Goal: Obtain resource: Download file/media

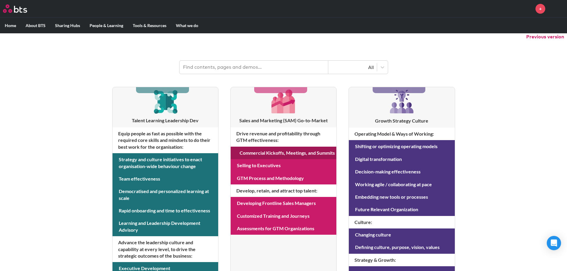
scroll to position [89, 0]
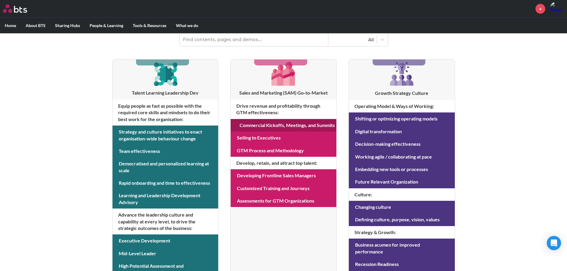
click at [301, 125] on link at bounding box center [284, 125] width 106 height 12
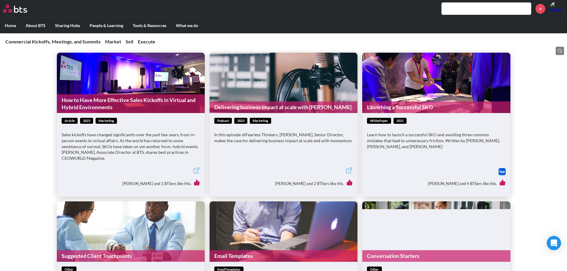
scroll to position [595, 0]
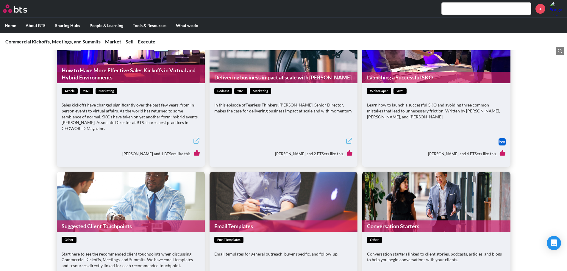
click at [197, 138] on icon at bounding box center [196, 140] width 7 height 7
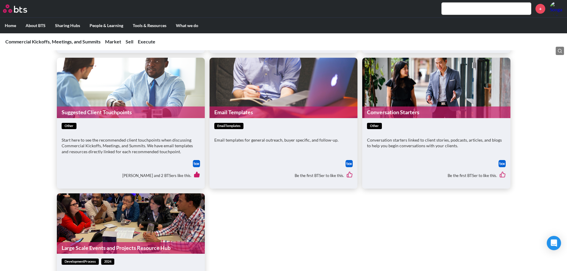
scroll to position [714, 0]
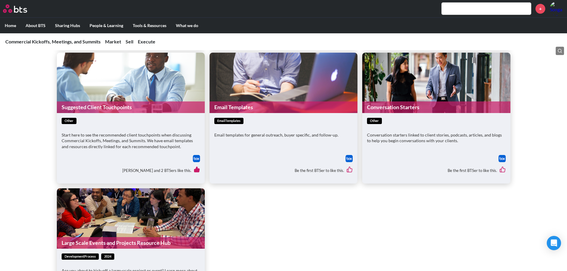
click at [505, 160] on img at bounding box center [501, 158] width 7 height 7
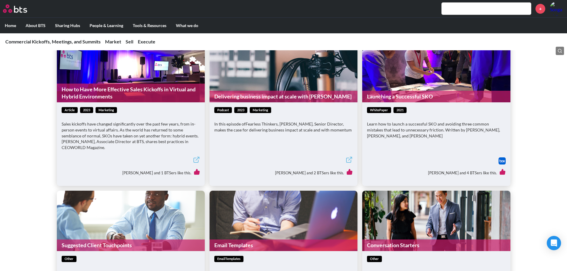
scroll to position [565, 0]
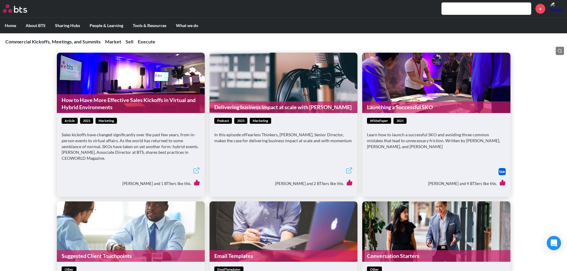
click at [145, 106] on link "How to Have More Effective Sales Kickoffs in Virtual and Hybrid Environments" at bounding box center [131, 103] width 148 height 19
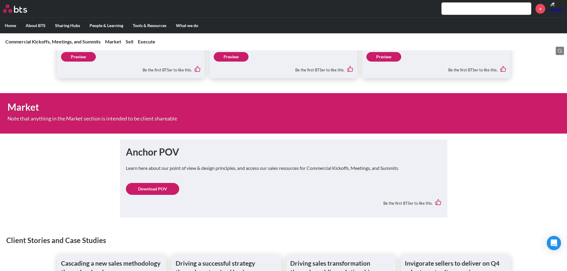
scroll to position [179, 0]
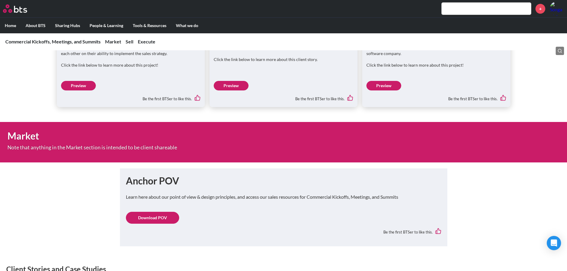
click at [154, 219] on link "Download POV" at bounding box center [152, 218] width 53 height 12
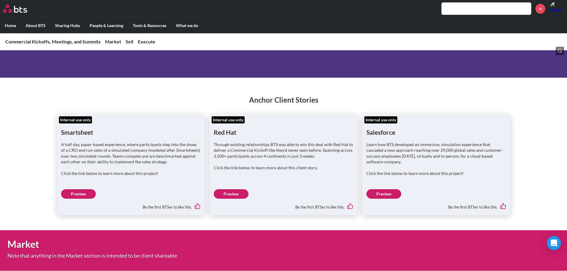
scroll to position [89, 0]
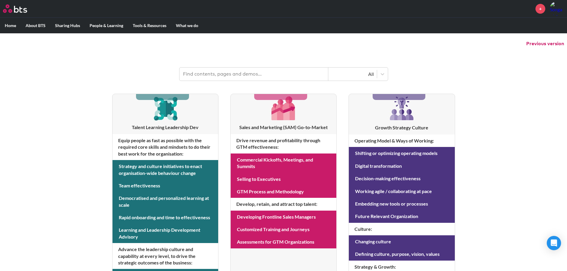
scroll to position [60, 0]
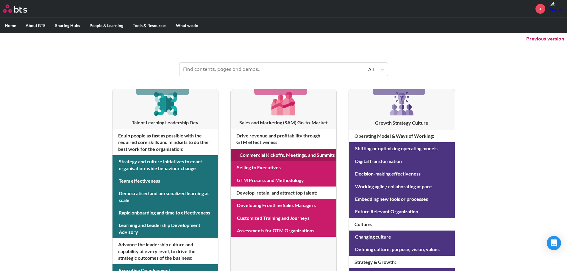
click at [279, 158] on link at bounding box center [284, 155] width 106 height 12
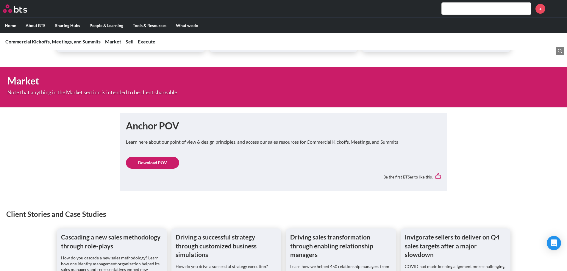
scroll to position [238, 0]
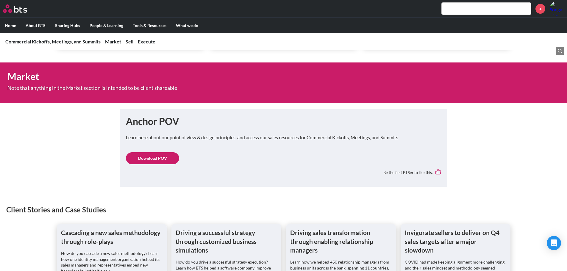
click at [168, 162] on link "Download POV" at bounding box center [152, 158] width 53 height 12
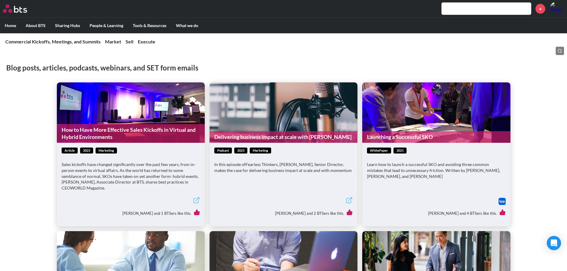
scroll to position [565, 0]
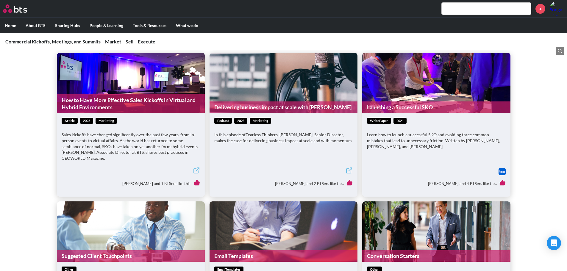
click at [503, 170] on img at bounding box center [501, 171] width 7 height 7
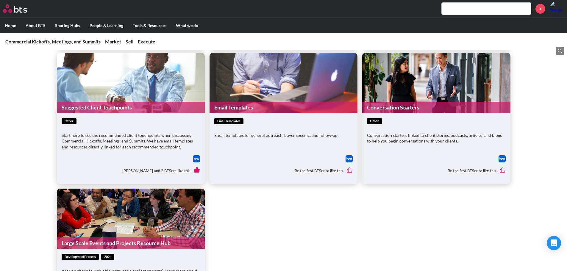
scroll to position [714, 0]
click at [197, 159] on img at bounding box center [196, 158] width 7 height 7
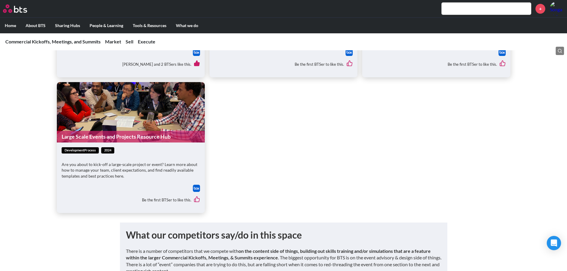
scroll to position [833, 0]
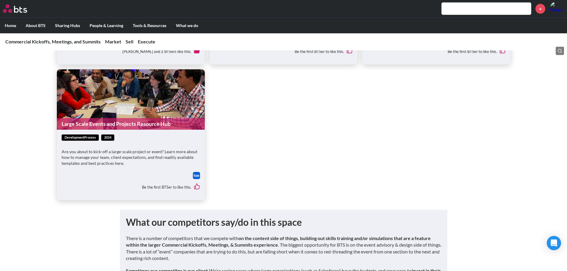
click at [194, 176] on img at bounding box center [196, 175] width 7 height 7
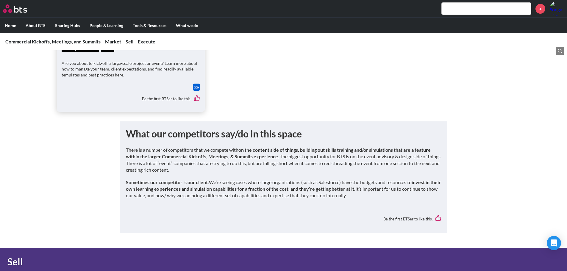
scroll to position [923, 0]
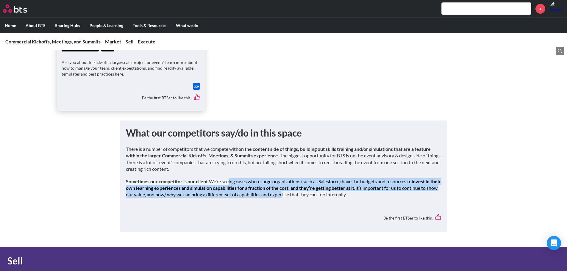
drag, startPoint x: 243, startPoint y: 187, endPoint x: 303, endPoint y: 201, distance: 61.3
click at [301, 201] on div "There is a number of competitors that we compete with on the content side of th…" at bounding box center [283, 175] width 315 height 58
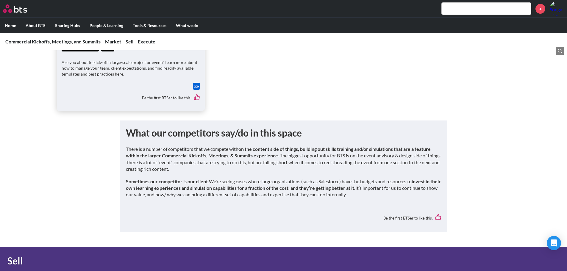
click at [303, 201] on div "There is a number of competitors that we compete with on the content side of th…" at bounding box center [283, 175] width 315 height 58
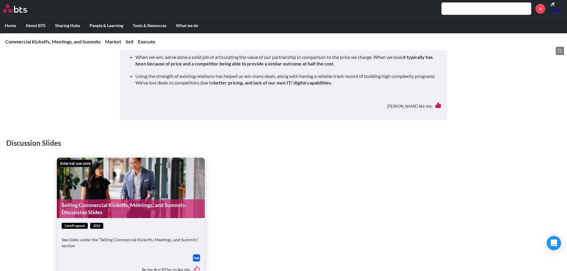
scroll to position [1220, 0]
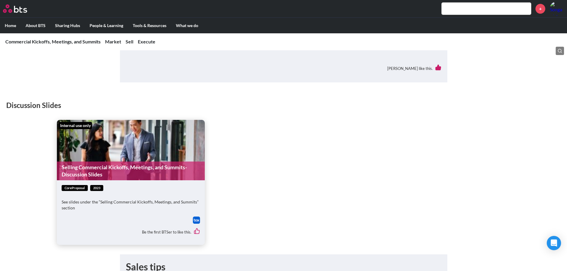
click at [194, 223] on img at bounding box center [196, 220] width 7 height 7
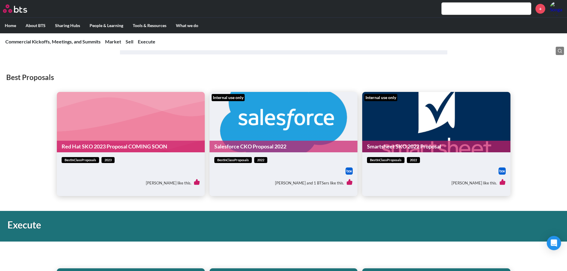
scroll to position [1666, 0]
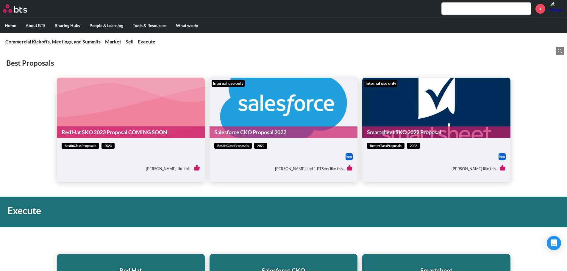
click at [348, 155] on img at bounding box center [348, 156] width 7 height 7
click at [499, 157] on img at bounding box center [501, 156] width 7 height 7
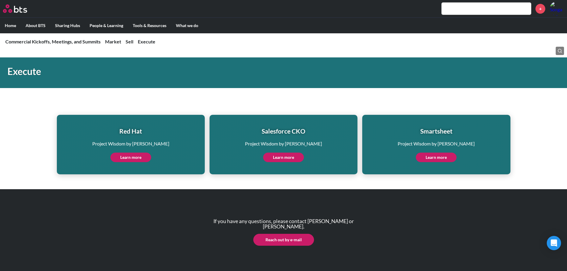
scroll to position [1815, 0]
